Goal: Information Seeking & Learning: Learn about a topic

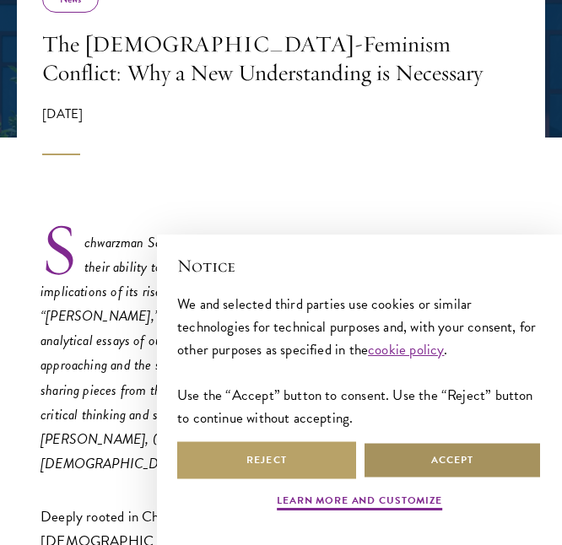
click at [439, 457] on button "Accept" at bounding box center [452, 460] width 179 height 38
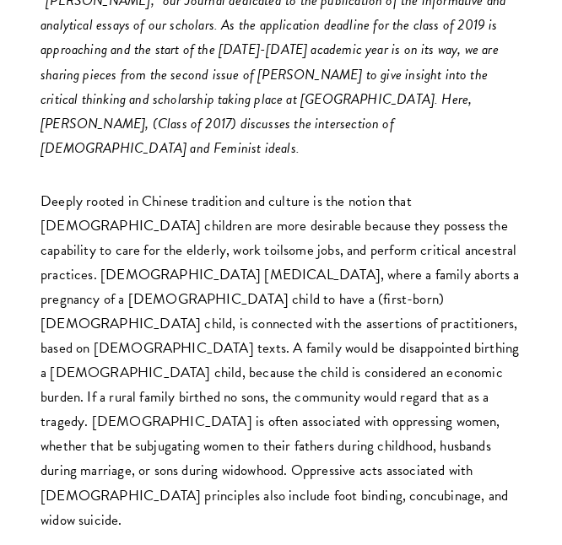
scroll to position [587, 0]
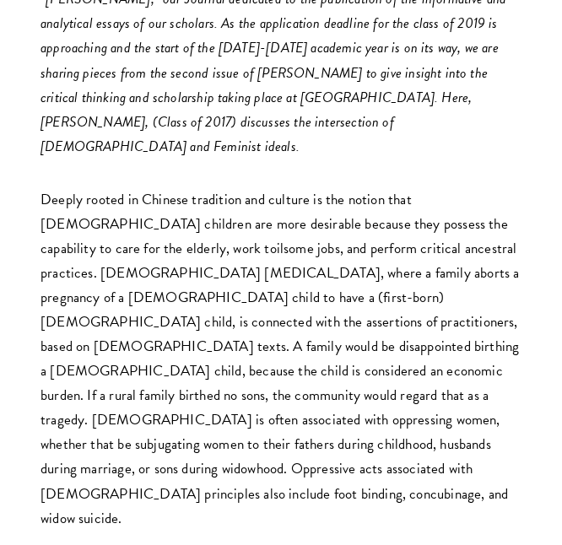
click at [99, 374] on p "Deeply rooted in Chinese tradition and culture is the notion that [DEMOGRAPHIC_…" at bounding box center [280, 358] width 481 height 343
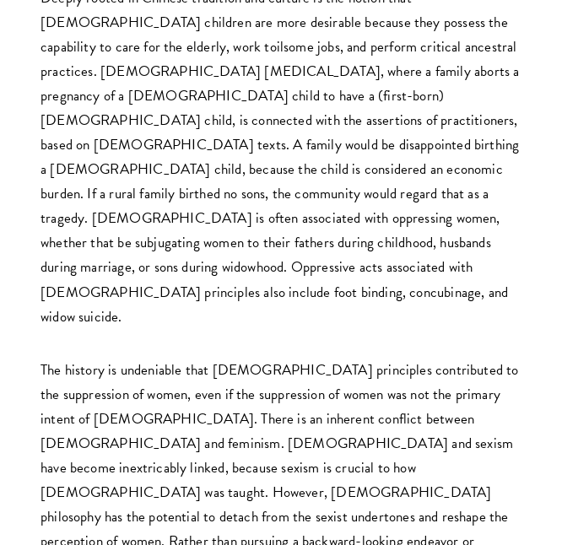
scroll to position [790, 0]
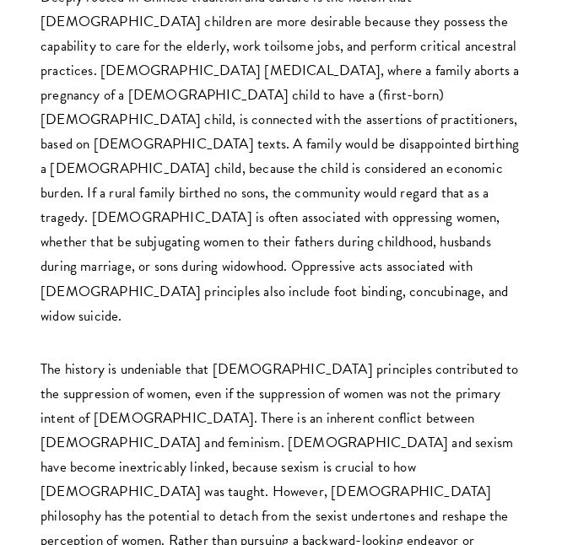
click at [82, 357] on p "The history is undeniable that [DEMOGRAPHIC_DATA] principles contributed to the…" at bounding box center [280, 492] width 481 height 270
copy p "[DEMOGRAPHIC_DATA]"
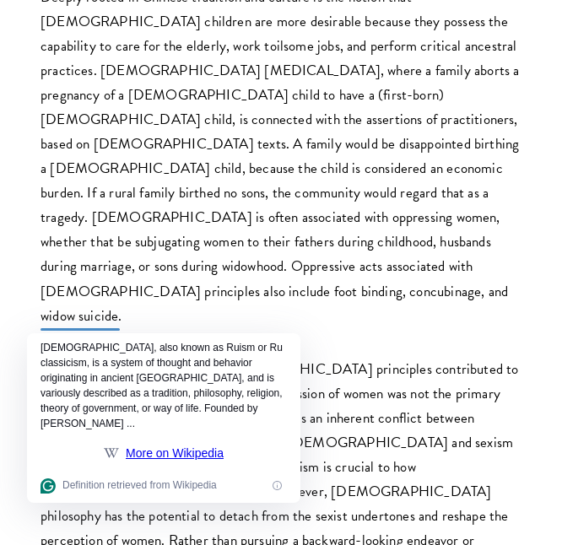
click at [97, 357] on p "The history is undeniable that [DEMOGRAPHIC_DATA] principles contributed to the…" at bounding box center [280, 492] width 481 height 270
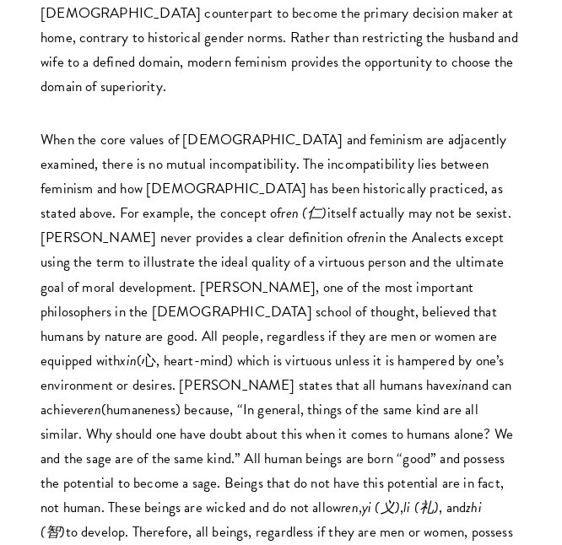
scroll to position [4170, 0]
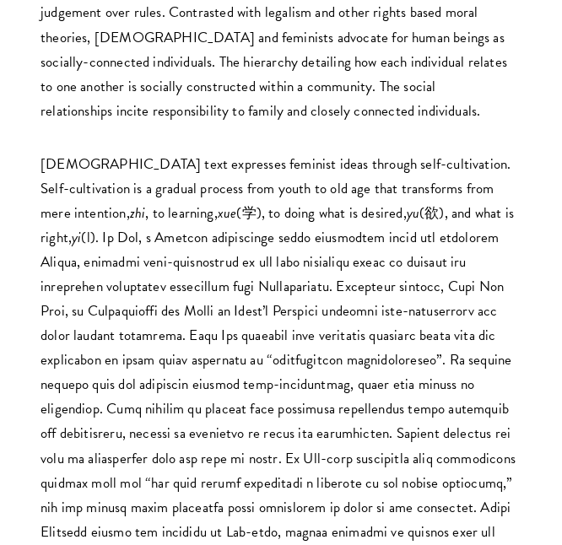
scroll to position [5249, 0]
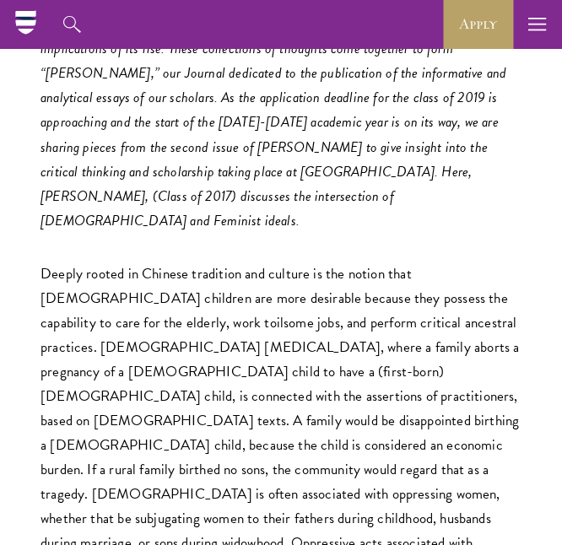
scroll to position [0, 0]
